Goal: Information Seeking & Learning: Check status

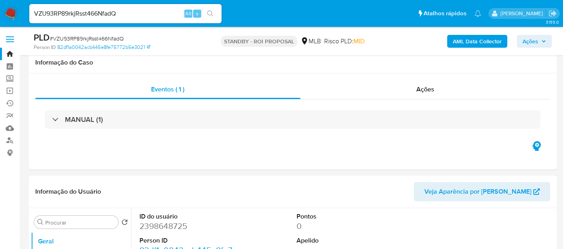
select select "10"
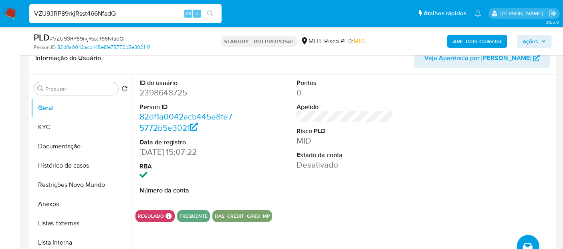
drag, startPoint x: 134, startPoint y: 14, endPoint x: 0, endPoint y: 19, distance: 133.9
click at [0, 19] on nav "Pausado Ver notificaciones VZU93RP89rkjRsst466NfadQ Alt s Atalhos rápidos Presi…" at bounding box center [281, 13] width 563 height 27
paste input "JcZS1P8JzkEsSmr4O5E4Cwzn"
type input "JcZS1P8JzkEsSmr4O5E4Cwzn"
click at [210, 10] on icon "search-icon" at bounding box center [210, 13] width 6 height 6
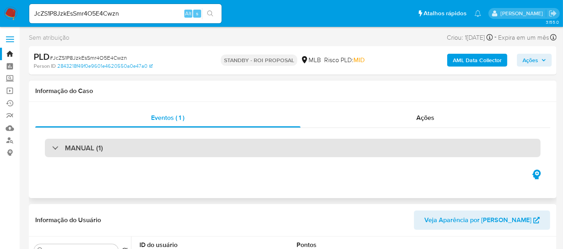
select select "10"
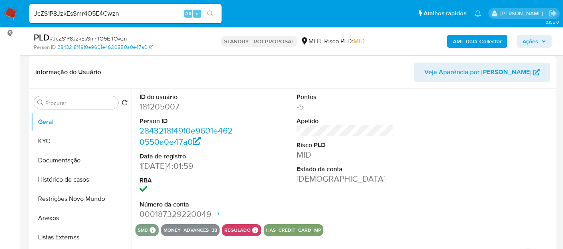
scroll to position [133, 0]
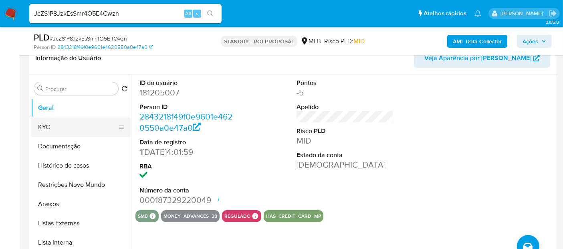
click at [50, 129] on button "KYC" at bounding box center [78, 126] width 94 height 19
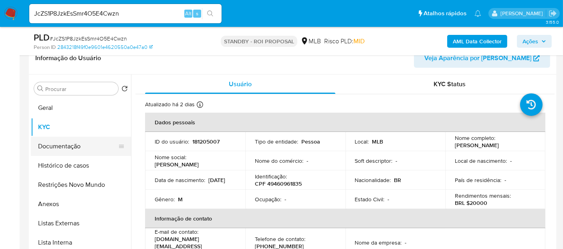
click at [58, 144] on button "Documentação" at bounding box center [78, 146] width 94 height 19
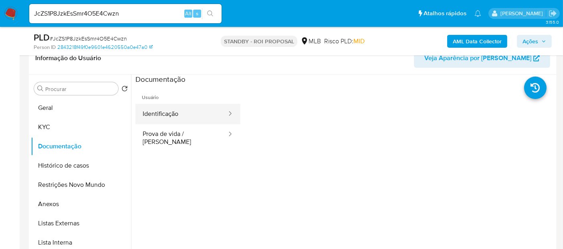
click at [174, 113] on button "Identificação" at bounding box center [181, 114] width 92 height 20
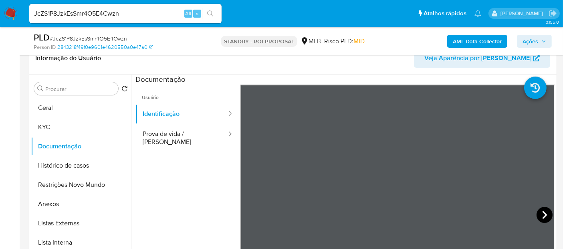
click at [539, 211] on icon at bounding box center [544, 215] width 16 height 16
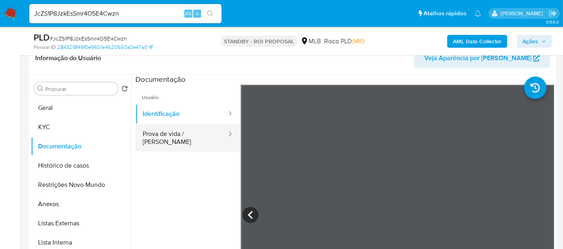
click at [179, 137] on button "Prova de vida / Selfie" at bounding box center [181, 137] width 92 height 27
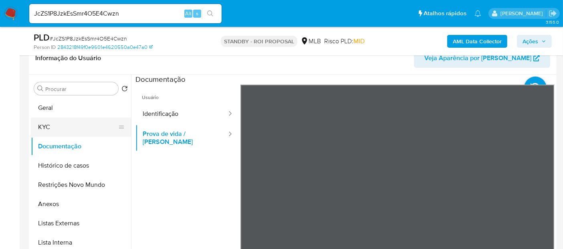
click at [41, 126] on button "KYC" at bounding box center [78, 126] width 94 height 19
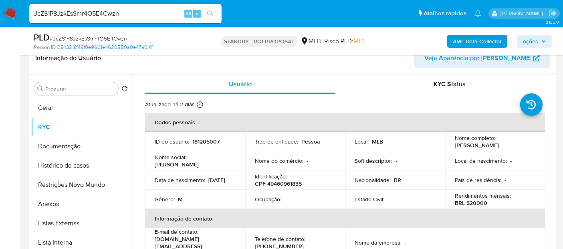
drag, startPoint x: 154, startPoint y: 181, endPoint x: 199, endPoint y: 183, distance: 45.7
click at [199, 183] on td "Data de nascimento : 06/08/1998" at bounding box center [195, 179] width 100 height 19
drag, startPoint x: 128, startPoint y: 13, endPoint x: 0, endPoint y: 29, distance: 129.1
paste input "cNeda79zeuFPncXNjiQrvRgJ"
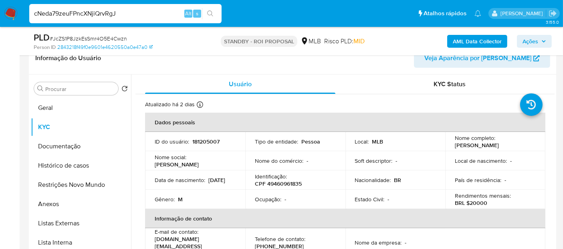
type input "cNeda79zeuFPncXNjiQrvRgJ"
click at [211, 10] on icon "search-icon" at bounding box center [210, 13] width 6 height 6
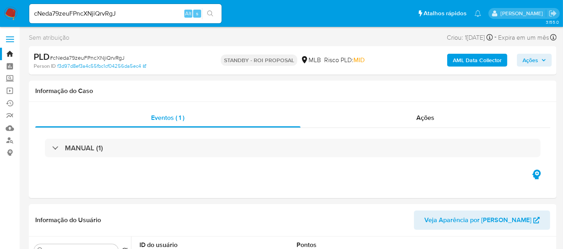
select select "10"
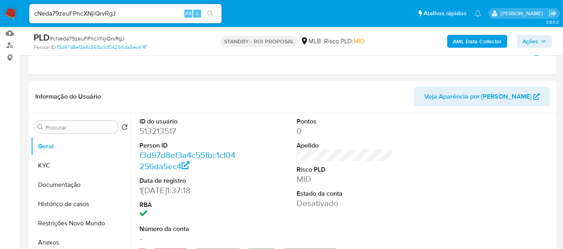
scroll to position [89, 0]
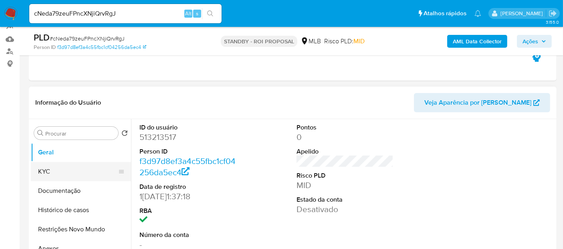
click at [48, 173] on button "KYC" at bounding box center [78, 171] width 94 height 19
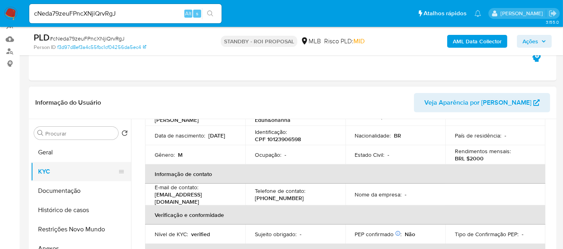
click at [55, 174] on button "KYC" at bounding box center [78, 171] width 94 height 19
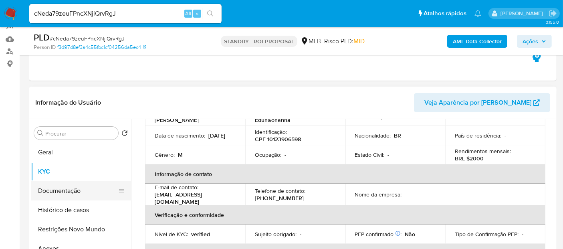
click at [56, 190] on button "Documentação" at bounding box center [78, 190] width 94 height 19
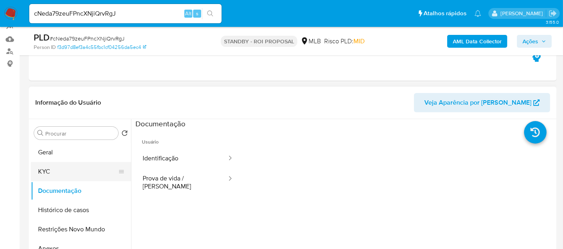
click at [60, 175] on button "KYC" at bounding box center [78, 171] width 94 height 19
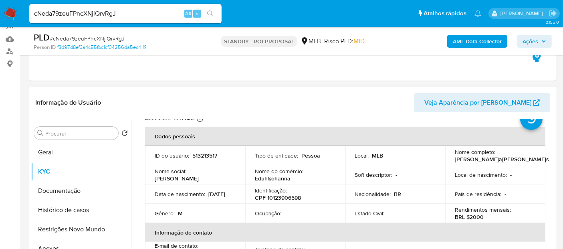
scroll to position [44, 0]
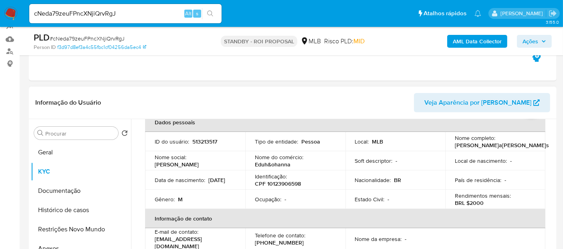
drag, startPoint x: 155, startPoint y: 185, endPoint x: 187, endPoint y: 186, distance: 32.9
click at [187, 183] on div "Data de nascimento : 24/03/2003" at bounding box center [195, 179] width 81 height 7
copy p "24/03/2003"
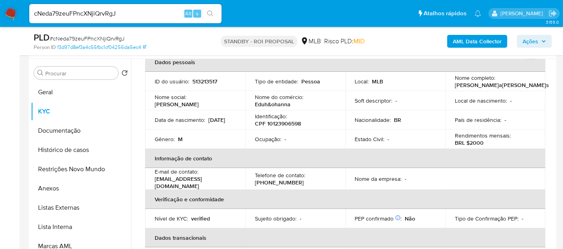
scroll to position [131, 0]
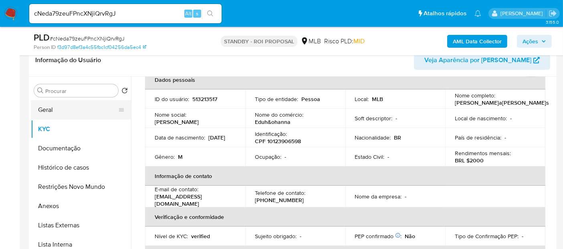
click at [59, 110] on button "Geral" at bounding box center [78, 109] width 94 height 19
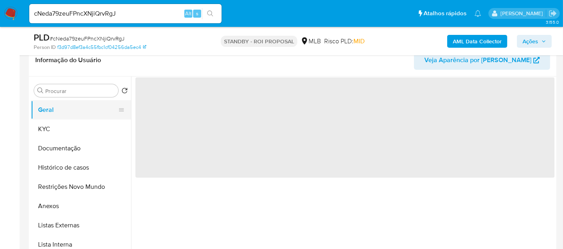
scroll to position [0, 0]
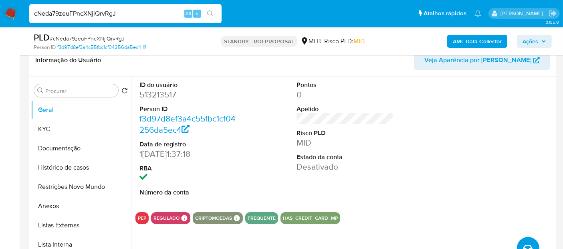
drag, startPoint x: 123, startPoint y: 11, endPoint x: 0, endPoint y: 9, distance: 122.6
click at [0, 9] on nav "Pausado Ver notificaciones cNeda79zeuFPncXNjiQrvRgJ Alt s Atalhos rápidos Presi…" at bounding box center [281, 13] width 563 height 27
paste input "XFgpTAjUft6sK334WHJSwFHL"
type input "XFgpTAjUft6sK334WHJSwFHL"
click at [211, 10] on icon "search-icon" at bounding box center [210, 13] width 6 height 6
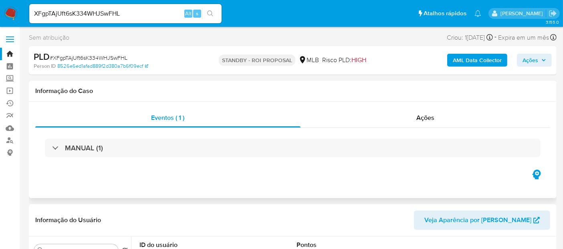
select select "10"
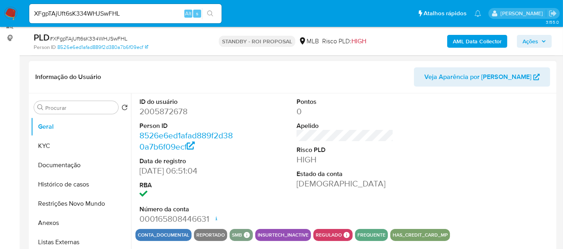
scroll to position [133, 0]
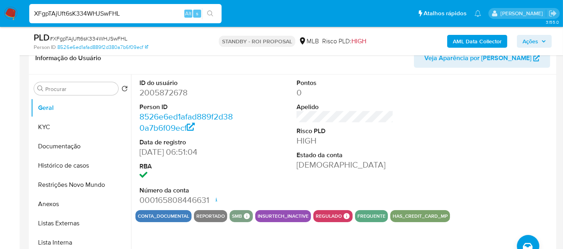
drag, startPoint x: 134, startPoint y: 10, endPoint x: 0, endPoint y: 10, distance: 133.8
click at [0, 10] on nav "Pausado Ver notificaciones XFgpTAjUft6sK334WHJSwFHL Alt s Atalhos rápidos Presi…" at bounding box center [281, 13] width 563 height 27
click at [58, 127] on button "KYC" at bounding box center [78, 126] width 94 height 19
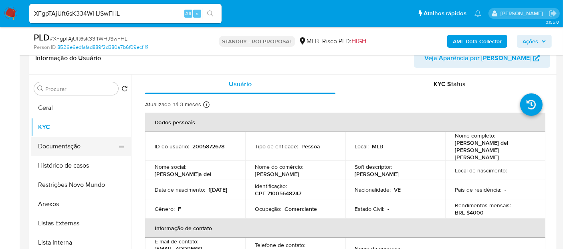
click at [70, 144] on button "Documentação" at bounding box center [78, 146] width 94 height 19
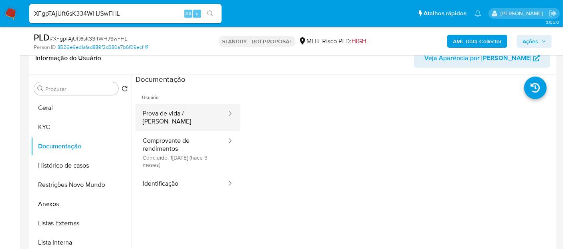
click at [187, 113] on button "Prova de vida / Selfie" at bounding box center [181, 117] width 92 height 27
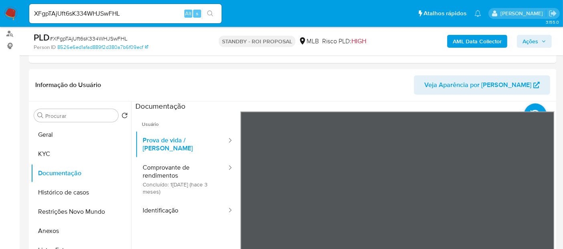
scroll to position [105, 0]
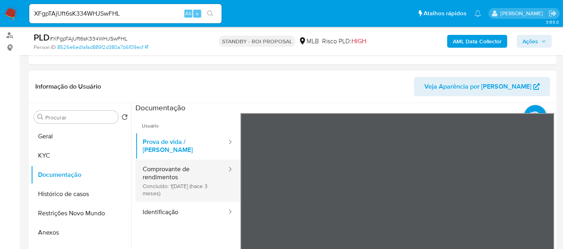
click at [153, 163] on button "Comprovante de rendimentos Concluído: 11/05/2025 (hace 3 meses)" at bounding box center [181, 180] width 92 height 42
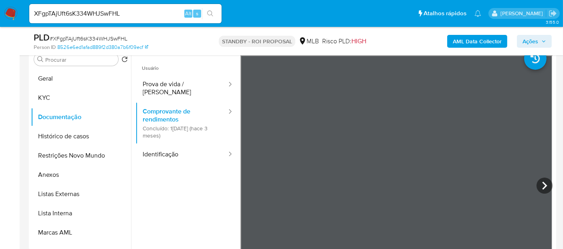
scroll to position [175, 0]
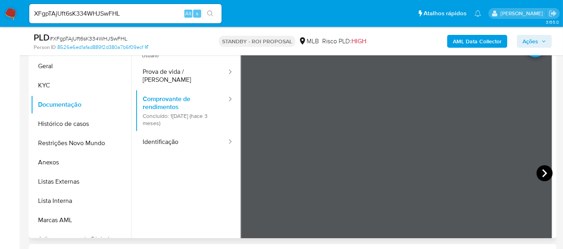
click at [542, 169] on icon at bounding box center [544, 173] width 16 height 16
click at [249, 169] on icon at bounding box center [250, 173] width 16 height 16
click at [160, 133] on button "Identificação" at bounding box center [181, 142] width 92 height 20
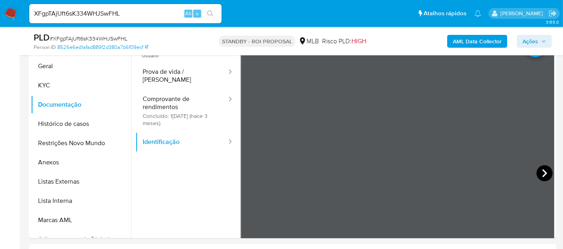
click at [542, 171] on icon at bounding box center [544, 173] width 5 height 8
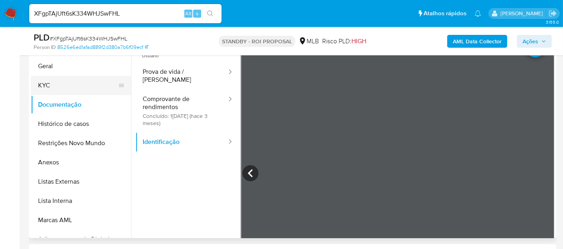
click at [52, 85] on button "KYC" at bounding box center [78, 85] width 94 height 19
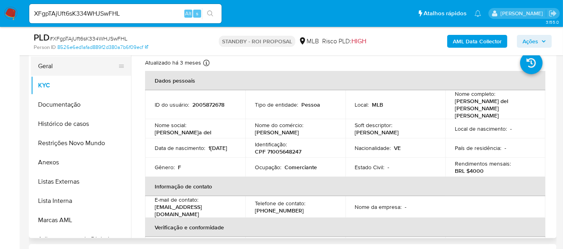
click at [47, 67] on button "Geral" at bounding box center [78, 65] width 94 height 19
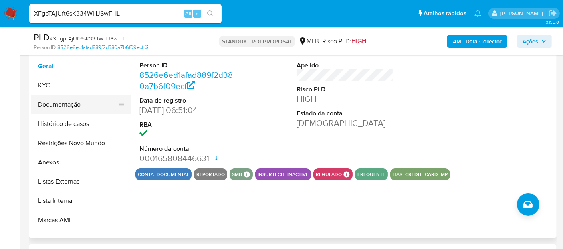
click at [54, 101] on button "Documentação" at bounding box center [78, 104] width 94 height 19
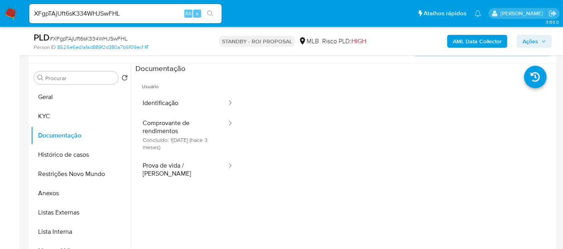
scroll to position [130, 0]
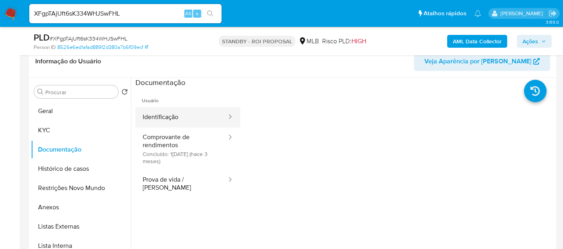
click at [176, 115] on button "Identificação" at bounding box center [181, 117] width 92 height 20
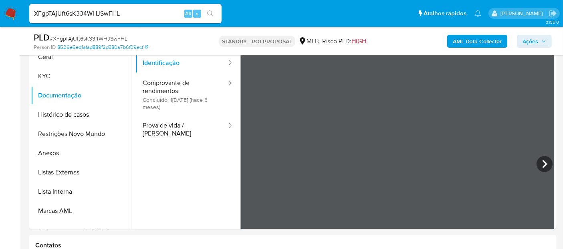
scroll to position [195, 0]
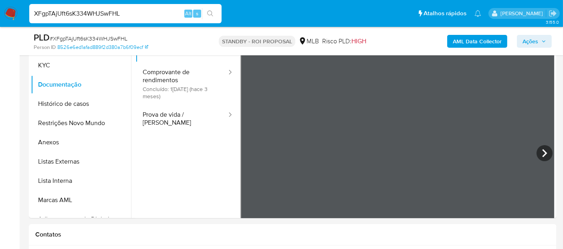
drag, startPoint x: 145, startPoint y: 12, endPoint x: 0, endPoint y: 12, distance: 144.6
click at [0, 12] on nav "Pausado Ver notificaciones XFgpTAjUft6sK334WHJSwFHL Alt s Atalhos rápidos Presi…" at bounding box center [281, 13] width 563 height 27
paste input "prrVlquANHZDYCcQB6kkJrNW"
type input "prrVlquANHZDYCcQB6kkJrNW"
click at [211, 12] on icon "search-icon" at bounding box center [210, 13] width 6 height 6
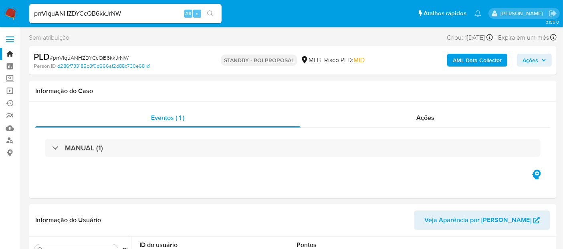
select select "10"
drag, startPoint x: 141, startPoint y: 12, endPoint x: 0, endPoint y: 22, distance: 140.9
click at [0, 22] on nav "Pausado Ver notificaciones prrVlquANHZDYCcQB6kkJrNW Alt s Atalhos rápidos Presi…" at bounding box center [281, 13] width 563 height 27
click at [213, 12] on icon "search-icon" at bounding box center [210, 13] width 6 height 6
click at [213, 14] on icon "search-icon" at bounding box center [210, 13] width 6 height 6
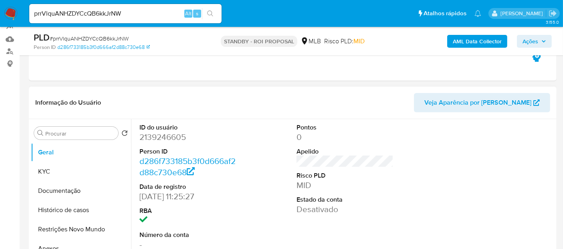
scroll to position [133, 0]
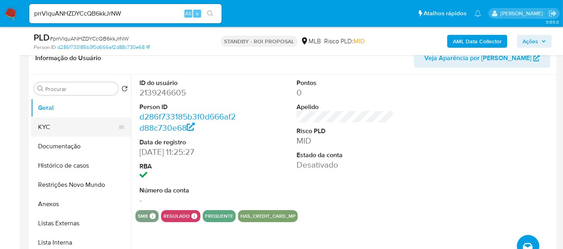
click at [45, 123] on button "KYC" at bounding box center [78, 126] width 94 height 19
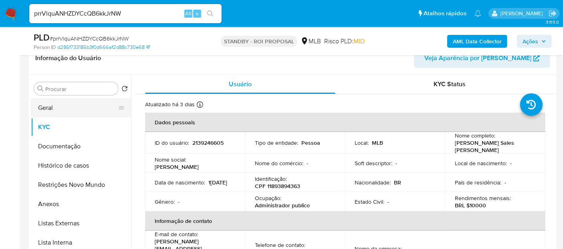
click at [58, 109] on button "Geral" at bounding box center [78, 107] width 94 height 19
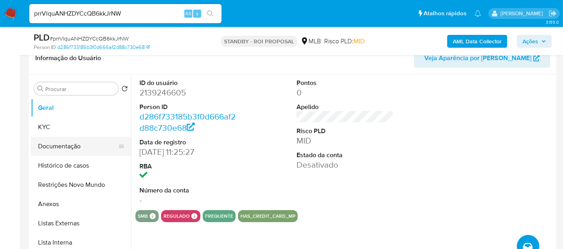
click at [61, 143] on button "Documentação" at bounding box center [78, 146] width 94 height 19
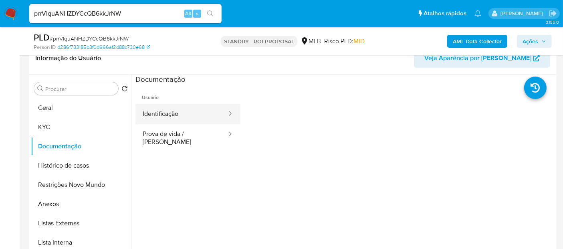
click at [210, 115] on button "Identificação" at bounding box center [181, 114] width 92 height 20
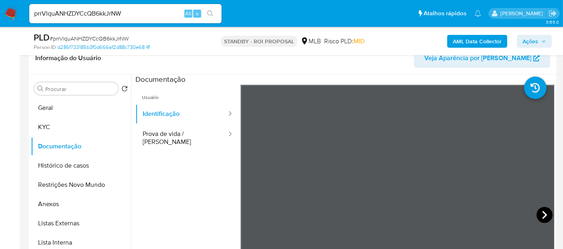
click at [542, 212] on icon at bounding box center [544, 215] width 5 height 8
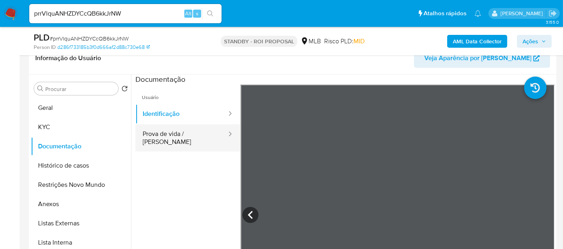
click at [164, 134] on button "Prova de vida / Selfie" at bounding box center [181, 137] width 92 height 27
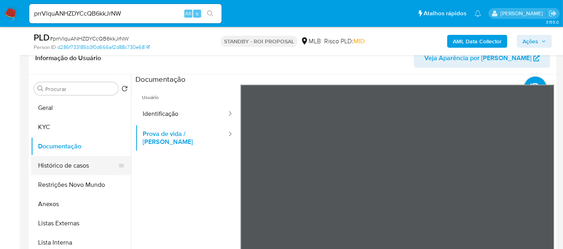
click at [64, 159] on button "Histórico de casos" at bounding box center [78, 165] width 94 height 19
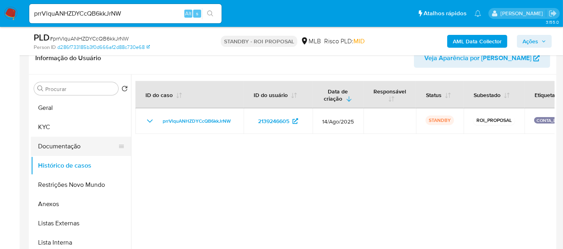
click at [85, 145] on button "Documentação" at bounding box center [78, 146] width 94 height 19
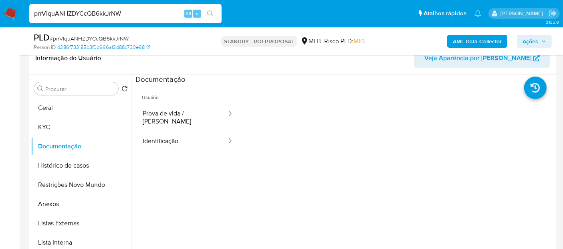
drag, startPoint x: 150, startPoint y: 11, endPoint x: 0, endPoint y: -4, distance: 150.9
paste input "46jFtOL5Vjr1f1DQlFl1YWOa"
type input "46jFtOL5Vjr1f1DQlFl1YWOa"
click at [207, 14] on icon "search-icon" at bounding box center [210, 13] width 6 height 6
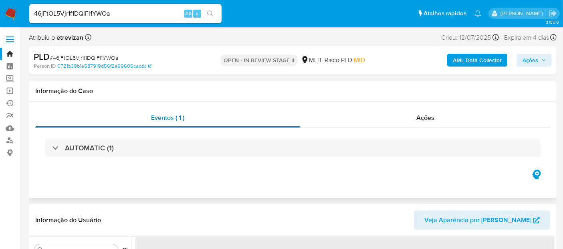
drag, startPoint x: 432, startPoint y: 115, endPoint x: 276, endPoint y: 125, distance: 156.1
click at [432, 115] on span "Ações" at bounding box center [425, 117] width 18 height 9
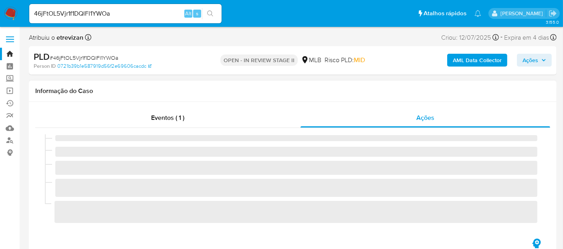
select select "10"
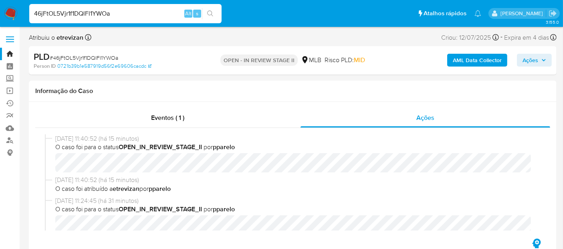
drag, startPoint x: 120, startPoint y: 14, endPoint x: 0, endPoint y: 13, distance: 119.8
click at [0, 13] on nav "Pausado Ver notificaciones 46jFtOL5Vjr1f1DQlFl1YWOa Alt s Atalhos rápidos Presi…" at bounding box center [281, 13] width 563 height 27
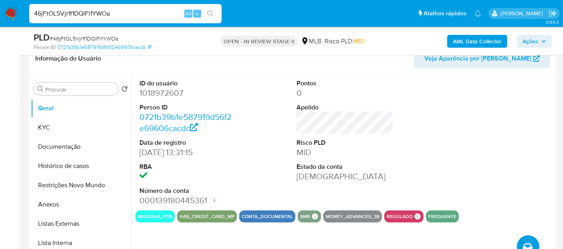
scroll to position [178, 0]
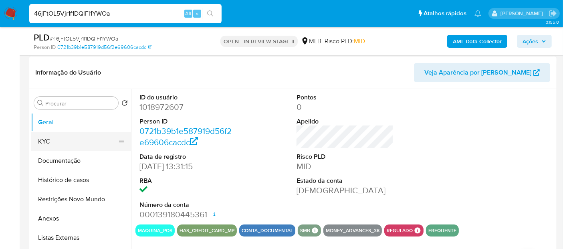
click at [49, 137] on button "KYC" at bounding box center [78, 141] width 94 height 19
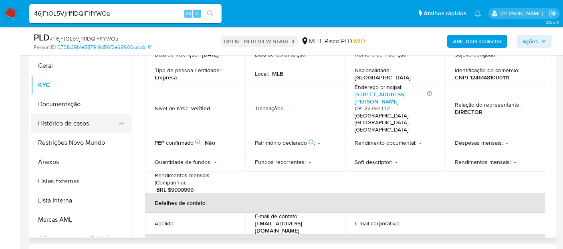
scroll to position [89, 0]
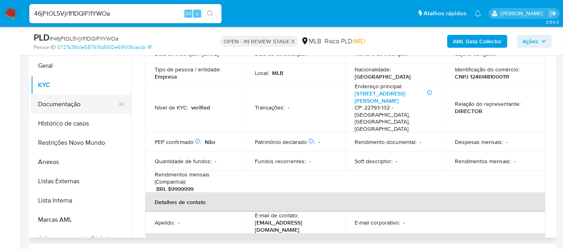
click at [60, 105] on button "Documentação" at bounding box center [78, 104] width 94 height 19
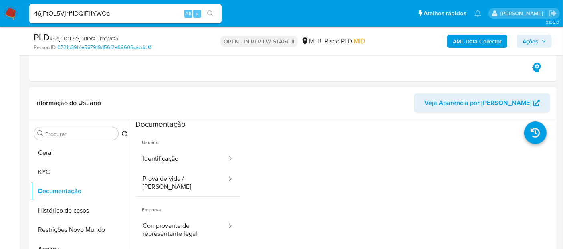
scroll to position [145, 0]
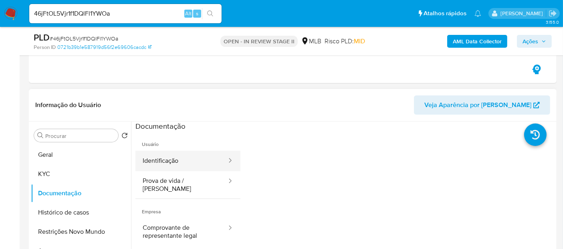
click at [186, 159] on button "Identificação" at bounding box center [181, 161] width 92 height 20
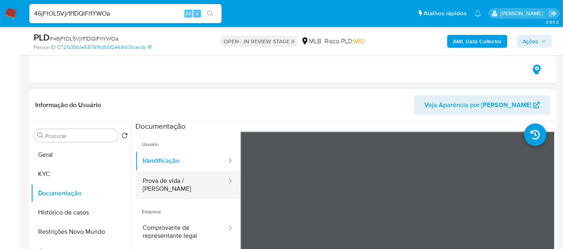
click at [165, 183] on button "Prova de vida / Selfie" at bounding box center [181, 184] width 92 height 27
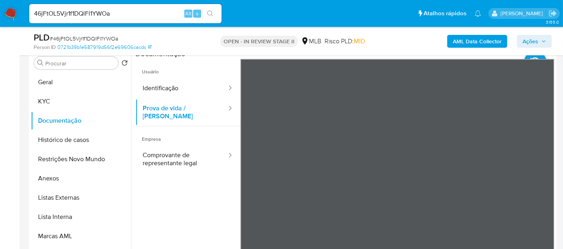
scroll to position [160, 0]
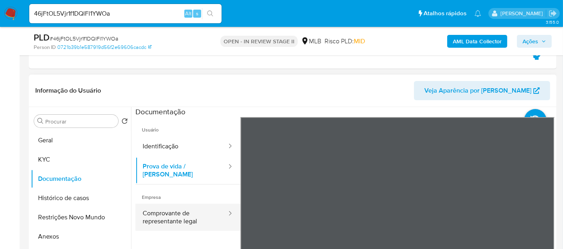
click at [164, 208] on button "Comprovante de representante legal" at bounding box center [181, 216] width 92 height 27
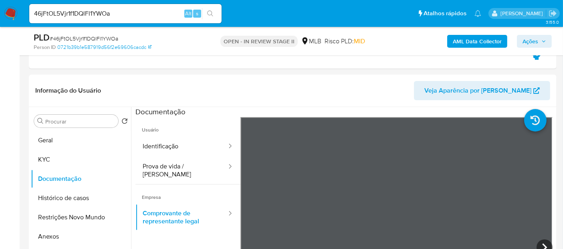
click at [11, 10] on img at bounding box center [11, 14] width 14 height 14
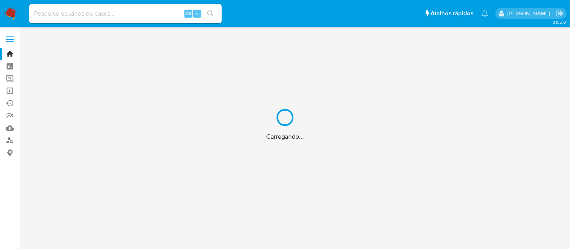
click at [98, 11] on div "Carregando..." at bounding box center [285, 124] width 570 height 249
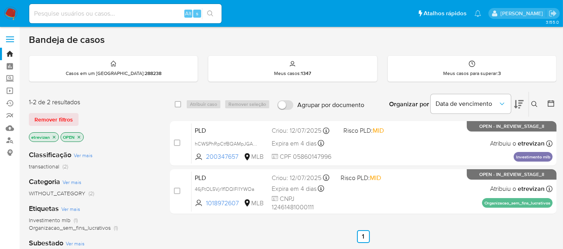
click at [89, 16] on input at bounding box center [125, 13] width 192 height 10
paste input "46jFtOL5Vjr1f1DQlFl1YWOa"
type input "46jFtOL5Vjr1f1DQlFl1YWOa"
click at [211, 14] on icon "search-icon" at bounding box center [210, 13] width 6 height 6
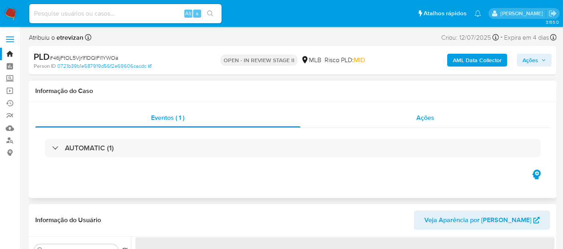
click at [422, 116] on span "Ações" at bounding box center [425, 117] width 18 height 9
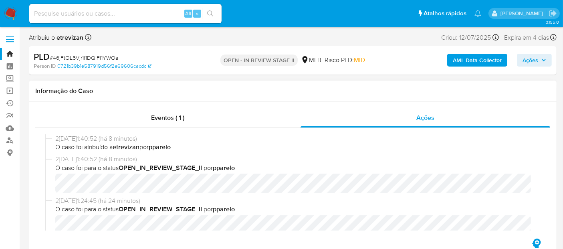
select select "10"
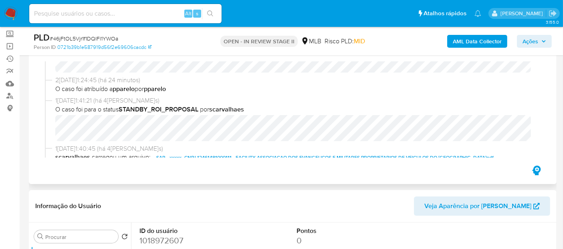
scroll to position [133, 0]
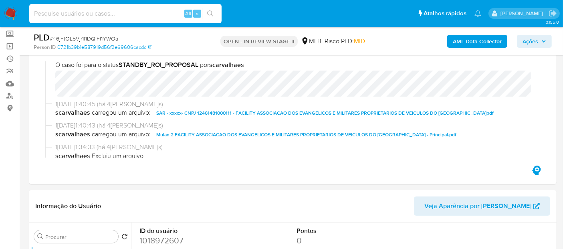
click at [100, 13] on input at bounding box center [125, 13] width 192 height 10
paste input "hCWSPhRpCtfBQAMpJGAMyqbv"
type input "hCWSPhRpCtfBQAMpJGAMyqbv"
click at [210, 11] on icon "search-icon" at bounding box center [210, 13] width 6 height 6
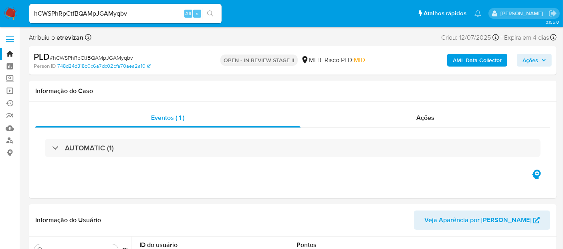
select select "10"
click at [7, 14] on img at bounding box center [11, 14] width 14 height 14
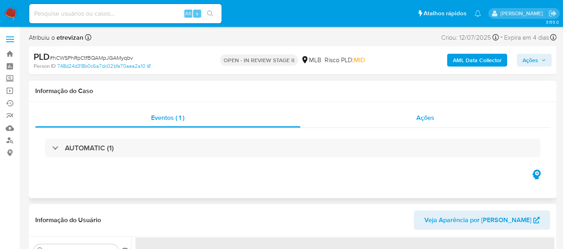
click at [432, 117] on span "Ações" at bounding box center [425, 117] width 18 height 9
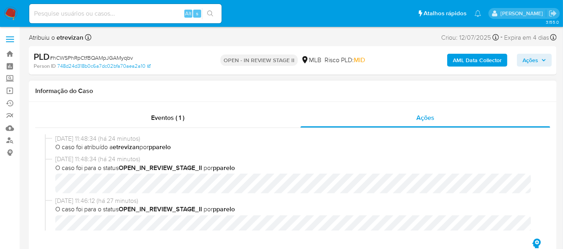
select select "10"
drag, startPoint x: 54, startPoint y: 59, endPoint x: 99, endPoint y: 60, distance: 44.9
click at [99, 60] on span "# hCWSPhRpCtfBQAMpJGAMyqbv" at bounding box center [91, 58] width 83 height 8
drag, startPoint x: 52, startPoint y: 58, endPoint x: 131, endPoint y: 58, distance: 78.9
click at [131, 58] on span "# hCWSPhRpCtfBQAMpJGAMyqbv" at bounding box center [91, 58] width 83 height 8
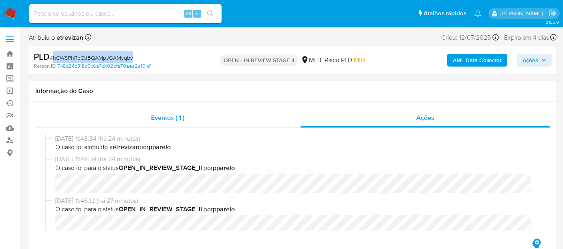
copy span "hCWSPhRpCtfBQAMpJGAMyqbv"
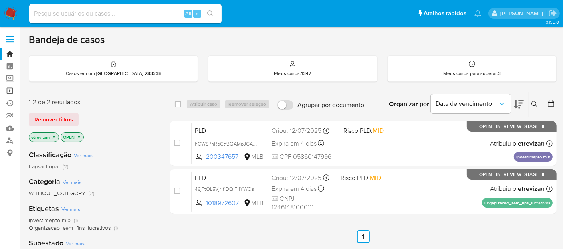
click at [8, 88] on link "Operações em massa" at bounding box center [47, 91] width 95 height 12
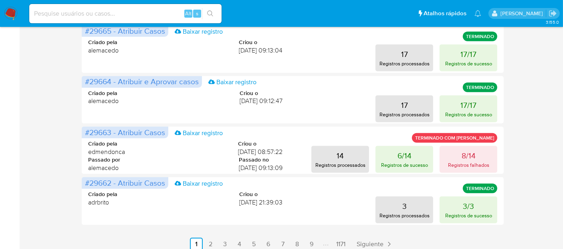
scroll to position [439, 0]
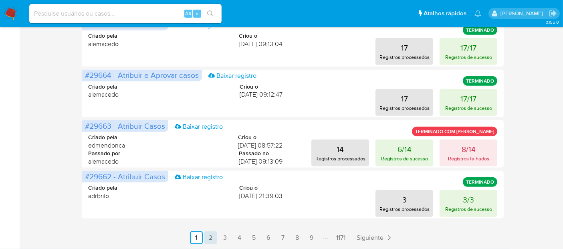
click at [209, 237] on link "2" at bounding box center [210, 237] width 13 height 13
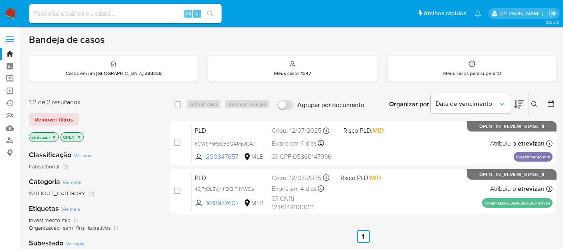
click at [54, 136] on icon "close-filter" at bounding box center [54, 137] width 5 height 5
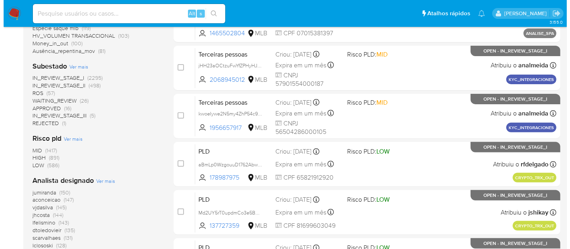
scroll to position [356, 0]
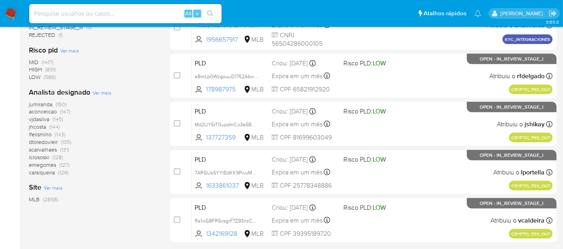
click at [103, 91] on span "Ver mais" at bounding box center [102, 92] width 19 height 7
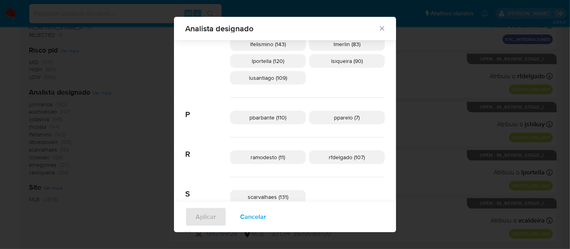
scroll to position [321, 0]
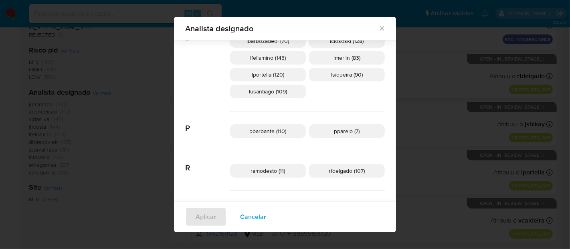
click at [334, 131] on span "pparelo (7)" at bounding box center [347, 131] width 26 height 8
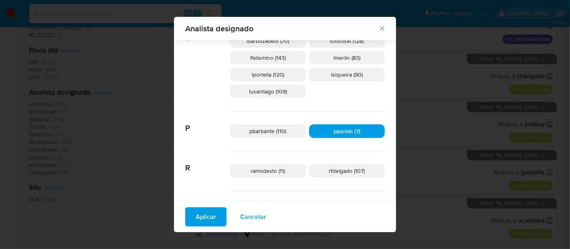
click at [216, 219] on span "Aplicar" at bounding box center [205, 217] width 20 height 18
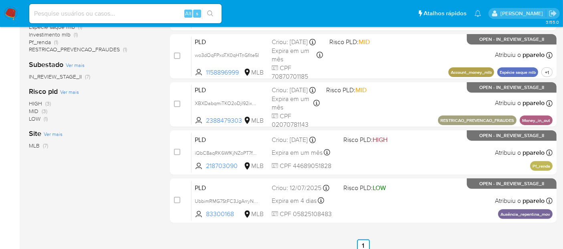
scroll to position [238, 0]
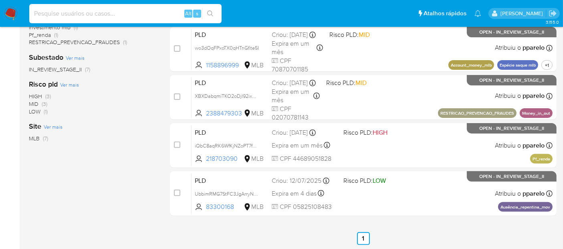
click at [73, 13] on input at bounding box center [125, 13] width 192 height 10
paste input "prrVlquANHZDYCcQB6kkJrNW"
type input "prrVlquANHZDYCcQB6kkJrNW"
click at [210, 13] on icon "search-icon" at bounding box center [210, 13] width 6 height 6
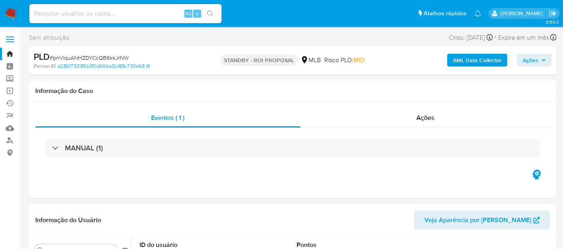
select select "10"
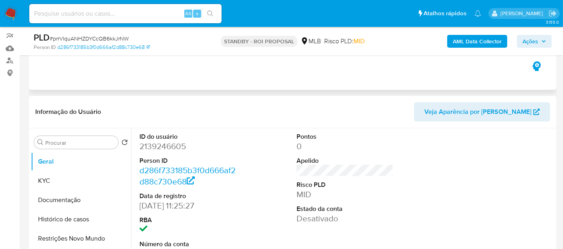
scroll to position [89, 0]
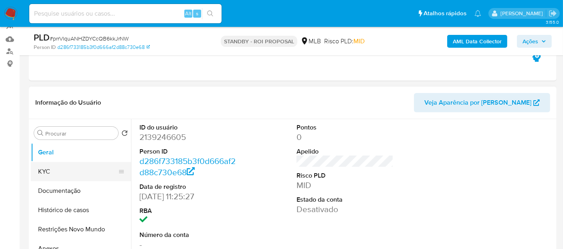
click at [51, 173] on button "KYC" at bounding box center [78, 171] width 94 height 19
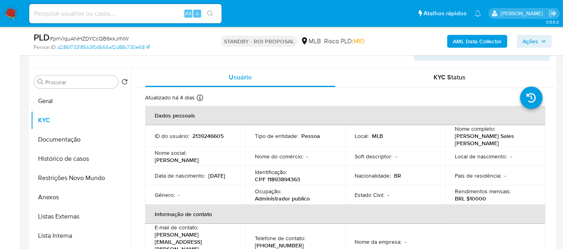
scroll to position [142, 0]
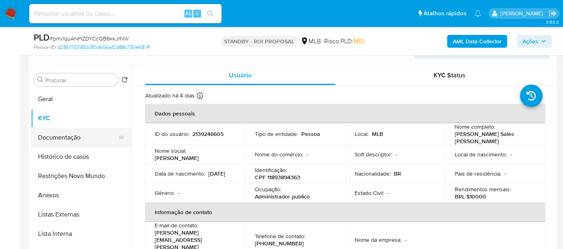
click at [64, 137] on button "Documentação" at bounding box center [78, 137] width 94 height 19
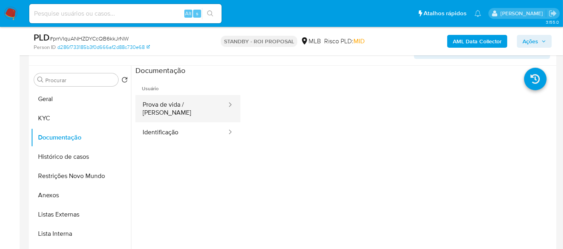
click at [181, 100] on button "Prova de vida / Selfie" at bounding box center [181, 108] width 92 height 27
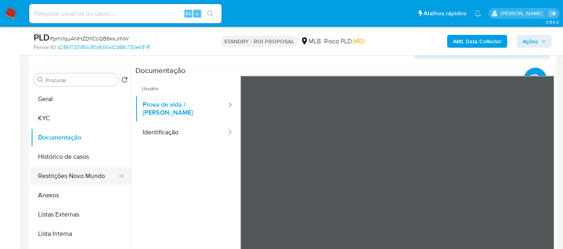
click at [80, 174] on button "Restrições Novo Mundo" at bounding box center [78, 175] width 94 height 19
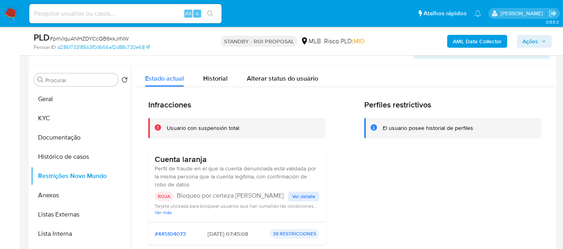
click at [300, 198] on span "Ver detalle" at bounding box center [303, 196] width 23 height 8
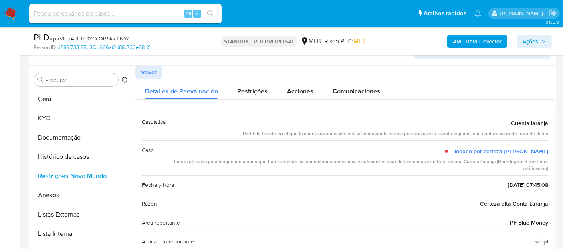
click at [89, 14] on input at bounding box center [125, 13] width 192 height 10
paste input "mKQVplgIlUxUp7ngspuFJxE8"
type input "mKQVplgIlUxUp7ngspuFJxE8"
click at [211, 14] on icon "search-icon" at bounding box center [210, 13] width 6 height 6
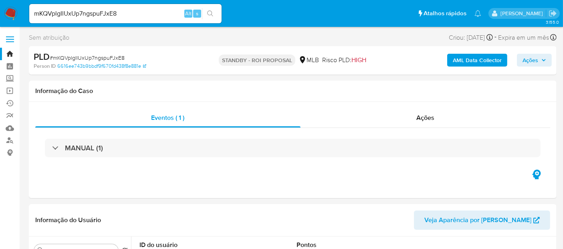
select select "10"
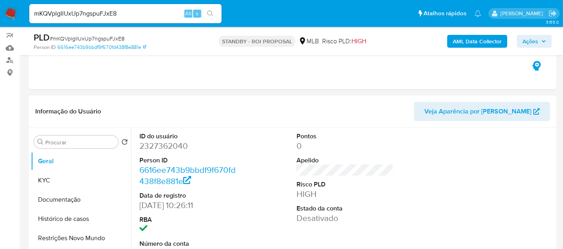
scroll to position [89, 0]
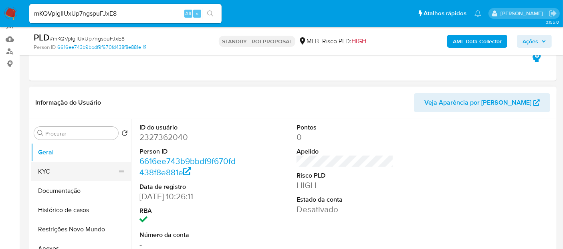
click at [47, 173] on button "KYC" at bounding box center [78, 171] width 94 height 19
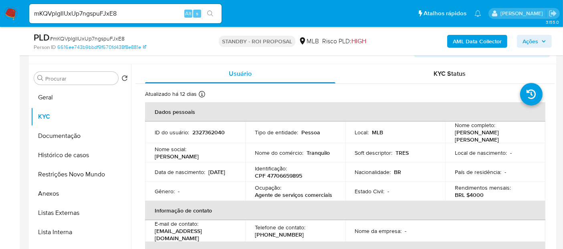
scroll to position [151, 0]
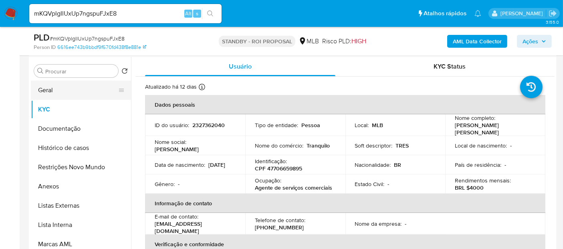
click at [44, 90] on button "Geral" at bounding box center [78, 90] width 94 height 19
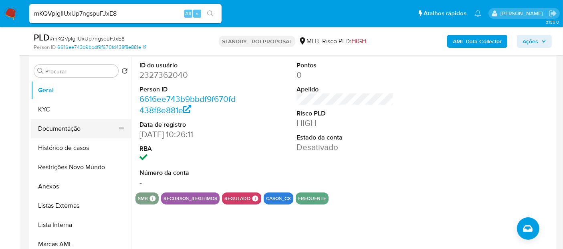
click at [55, 126] on button "Documentação" at bounding box center [78, 128] width 94 height 19
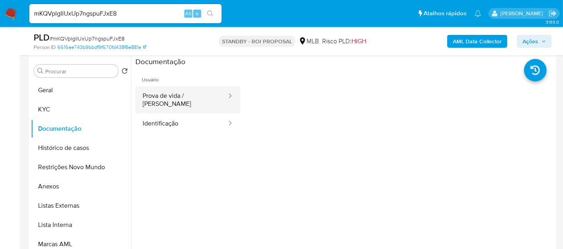
click at [173, 93] on button "Prova de vida / Selfie" at bounding box center [181, 99] width 92 height 27
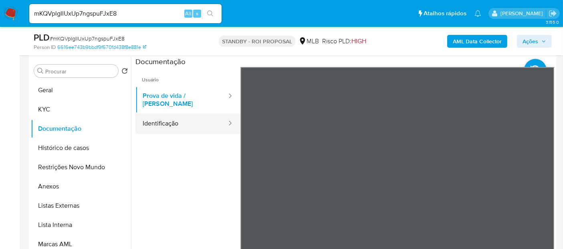
click at [171, 115] on button "Identificação" at bounding box center [181, 123] width 92 height 20
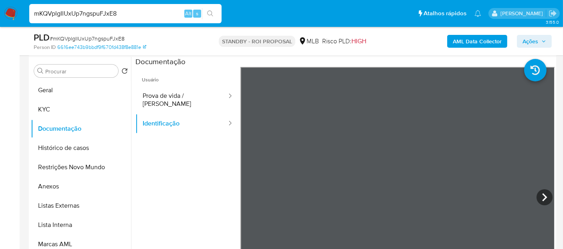
drag, startPoint x: 128, startPoint y: 10, endPoint x: 0, endPoint y: 40, distance: 131.8
paste input "aBHFr1PrtnTVCdRgpkN6mDNq"
type input "aBHFr1PrtnTVCdRgpkN6mDNq"
click at [211, 12] on icon "search-icon" at bounding box center [210, 13] width 6 height 6
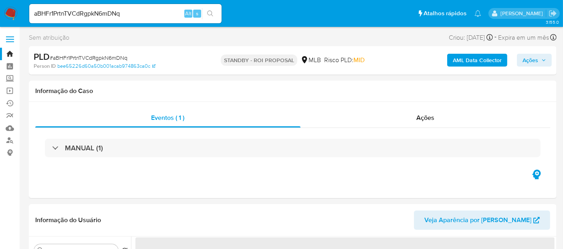
select select "10"
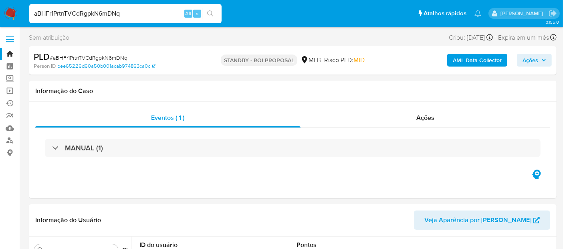
drag, startPoint x: 129, startPoint y: 11, endPoint x: 0, endPoint y: 24, distance: 129.6
click at [0, 24] on nav "Pausado Ver notificaciones aBHFr1PrtnTVCdRgpkN6mDNq Alt s Atalhos rápidos Presi…" at bounding box center [281, 13] width 563 height 27
click at [214, 10] on button "search-icon" at bounding box center [210, 13] width 16 height 11
click at [209, 10] on button "search-icon" at bounding box center [210, 13] width 16 height 11
click at [133, 12] on input "aBHFr1PrtnTVCdRgpkN6mDNq" at bounding box center [125, 13] width 192 height 10
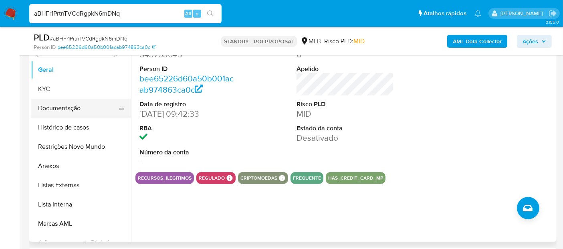
scroll to position [133, 0]
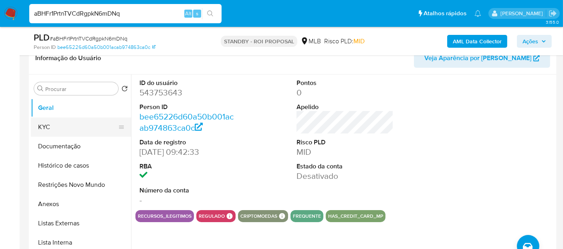
click at [59, 124] on button "KYC" at bounding box center [78, 126] width 94 height 19
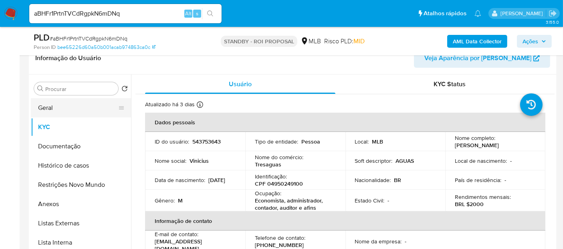
click at [51, 109] on button "Geral" at bounding box center [78, 107] width 94 height 19
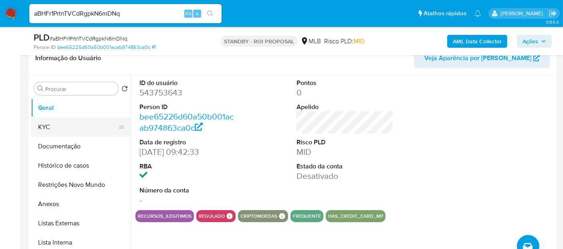
click at [65, 126] on button "KYC" at bounding box center [78, 126] width 94 height 19
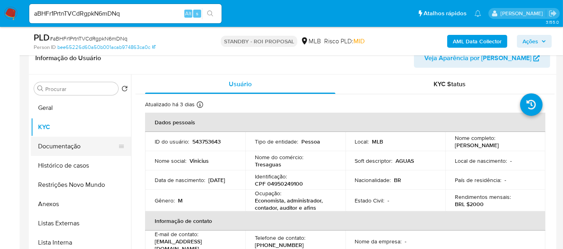
click at [61, 145] on button "Documentação" at bounding box center [78, 146] width 94 height 19
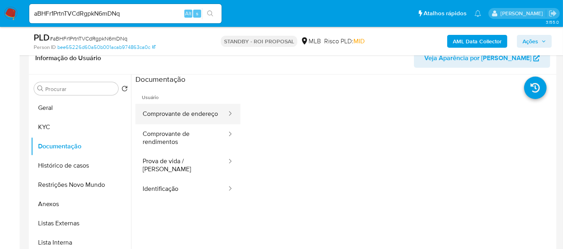
click at [177, 119] on button "Comprovante de endereço" at bounding box center [181, 114] width 92 height 20
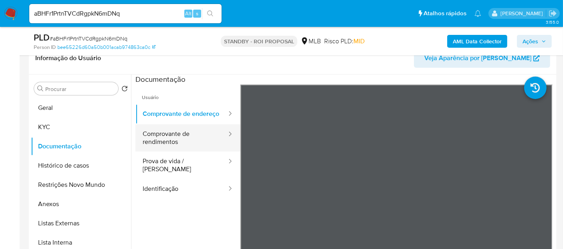
click at [187, 146] on button "Comprovante de rendimentos" at bounding box center [181, 137] width 92 height 27
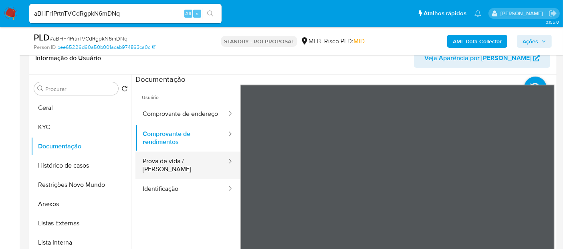
click at [157, 161] on button "Prova de vida / Selfie" at bounding box center [181, 164] width 92 height 27
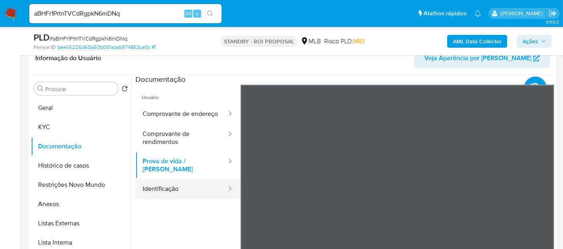
click at [169, 188] on button "Identificação" at bounding box center [181, 189] width 92 height 20
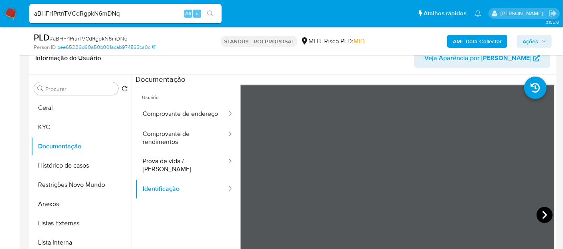
click at [537, 211] on icon at bounding box center [544, 215] width 16 height 16
click at [72, 183] on button "Restrições Novo Mundo" at bounding box center [78, 184] width 94 height 19
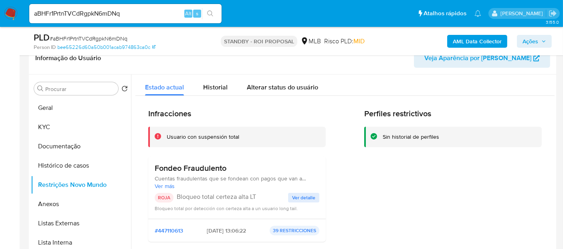
click at [307, 196] on span "Ver detalle" at bounding box center [303, 197] width 23 height 8
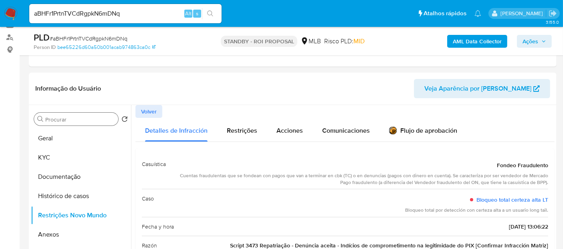
scroll to position [89, 0]
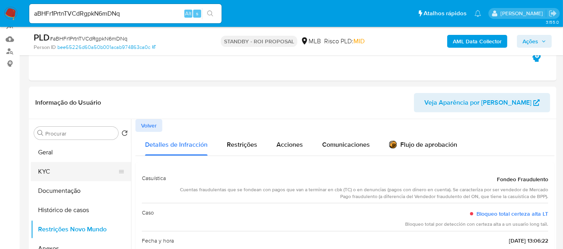
click at [49, 169] on button "KYC" at bounding box center [78, 171] width 94 height 19
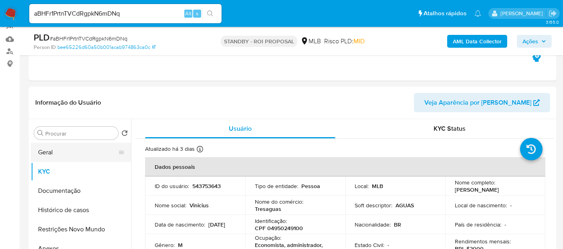
click at [56, 152] on button "Geral" at bounding box center [78, 152] width 94 height 19
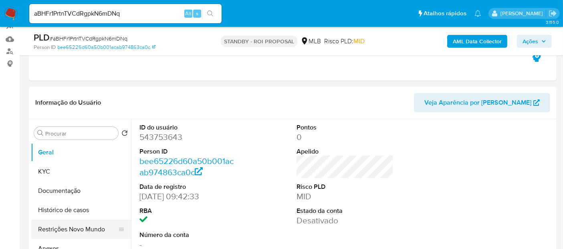
click at [65, 231] on button "Restrições Novo Mundo" at bounding box center [78, 228] width 94 height 19
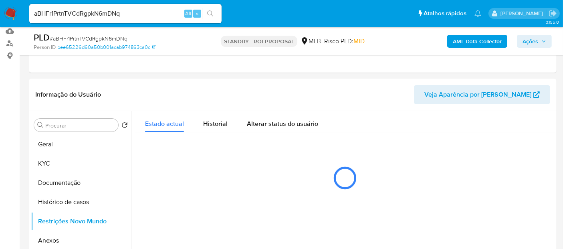
scroll to position [140, 0]
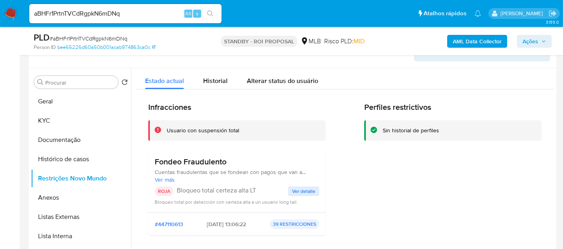
click at [302, 190] on span "Ver detalle" at bounding box center [303, 191] width 23 height 8
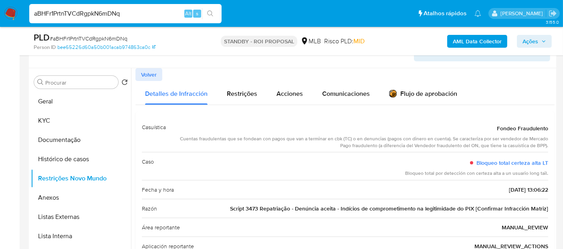
drag, startPoint x: 129, startPoint y: 16, endPoint x: 0, endPoint y: -18, distance: 133.3
paste input "tG7CJNcw4ua7hrgBlaymPJ32"
type input "tG7CJNcw4ua7hrgBlaymPJ32"
click at [213, 12] on icon "search-icon" at bounding box center [210, 13] width 6 height 6
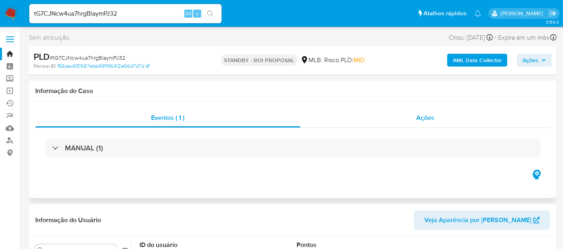
select select "10"
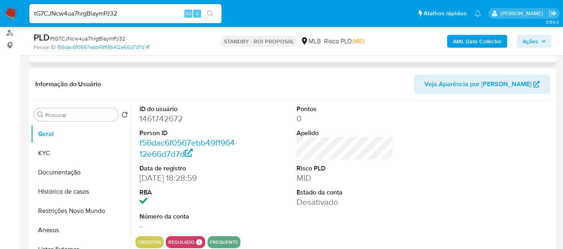
scroll to position [133, 0]
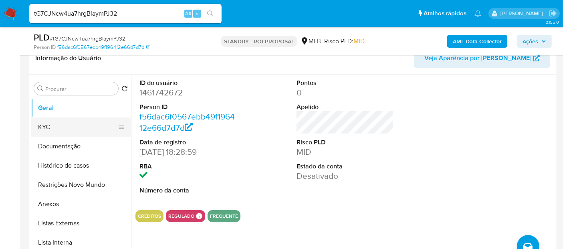
click at [36, 127] on button "KYC" at bounding box center [78, 126] width 94 height 19
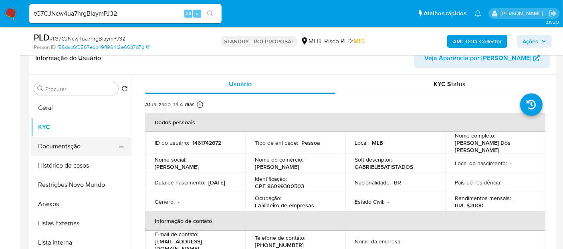
click at [47, 143] on button "Documentação" at bounding box center [78, 146] width 94 height 19
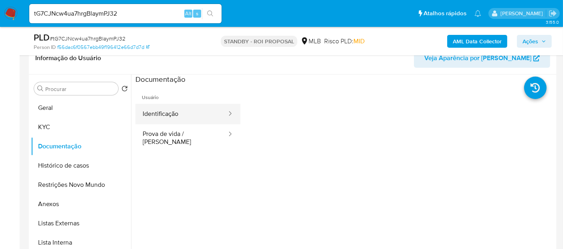
click at [193, 115] on button "Identificação" at bounding box center [181, 114] width 92 height 20
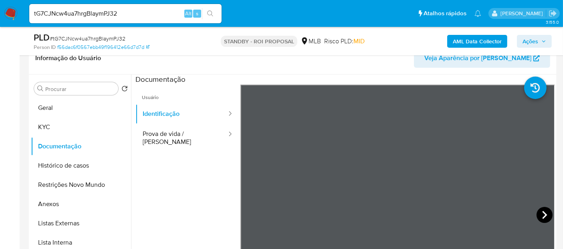
click at [536, 211] on icon at bounding box center [544, 215] width 16 height 16
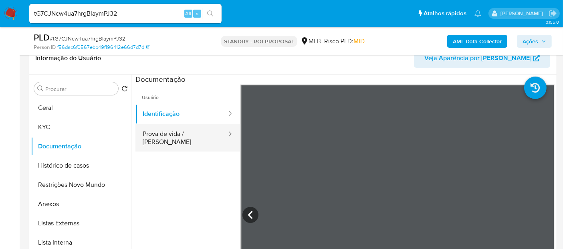
click at [176, 129] on button "Prova de vida / Selfie" at bounding box center [181, 137] width 92 height 27
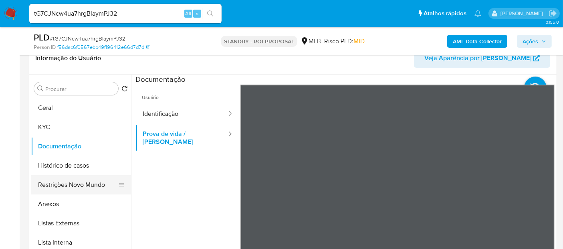
drag, startPoint x: 68, startPoint y: 183, endPoint x: 121, endPoint y: 184, distance: 52.9
click at [68, 183] on button "Restrições Novo Mundo" at bounding box center [78, 184] width 94 height 19
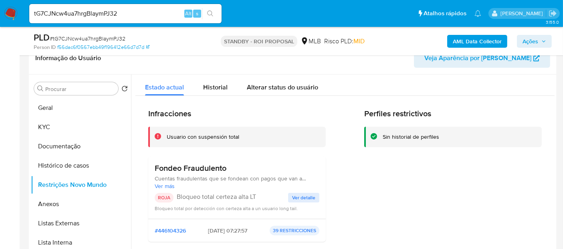
click at [305, 194] on span "Ver detalle" at bounding box center [303, 197] width 23 height 8
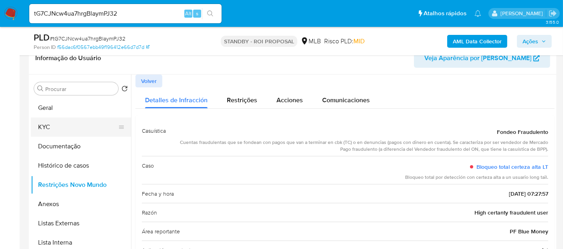
click at [57, 132] on button "KYC" at bounding box center [78, 126] width 94 height 19
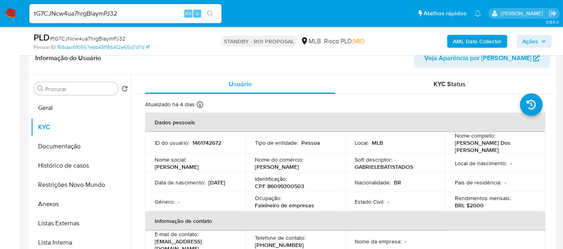
scroll to position [44, 0]
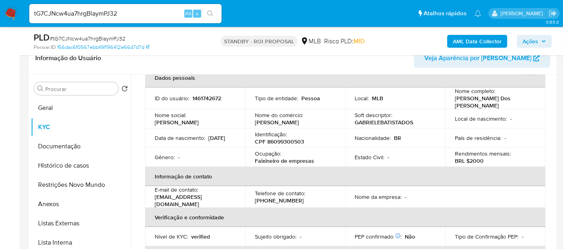
drag, startPoint x: 78, startPoint y: 143, endPoint x: 191, endPoint y: 145, distance: 112.6
click at [79, 143] on button "Documentação" at bounding box center [81, 146] width 100 height 19
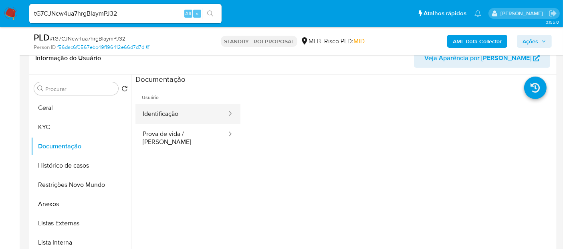
click at [183, 115] on button "Identificação" at bounding box center [181, 114] width 92 height 20
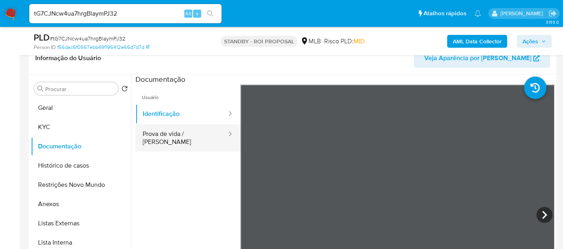
click at [152, 133] on button "Prova de vida / Selfie" at bounding box center [181, 137] width 92 height 27
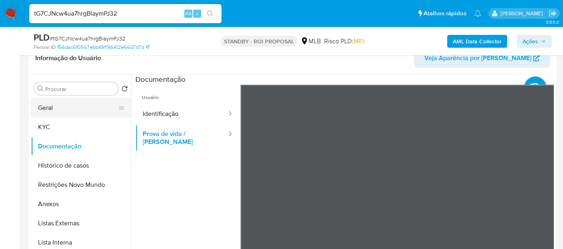
click at [51, 107] on button "Geral" at bounding box center [78, 107] width 94 height 19
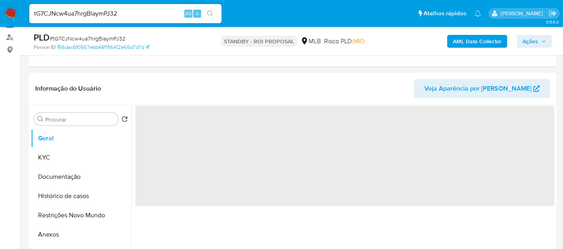
scroll to position [89, 0]
